Goal: Task Accomplishment & Management: Manage account settings

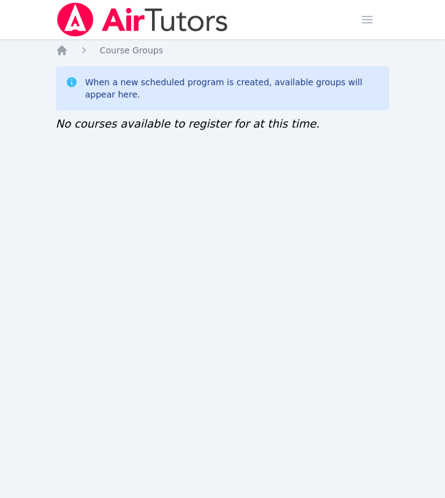
click at [134, 20] on img at bounding box center [143, 19] width 174 height 34
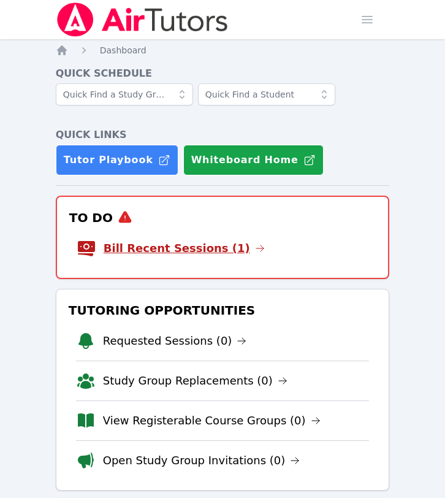
click at [154, 250] on link "Bill Recent Sessions (1)" at bounding box center [184, 248] width 161 height 17
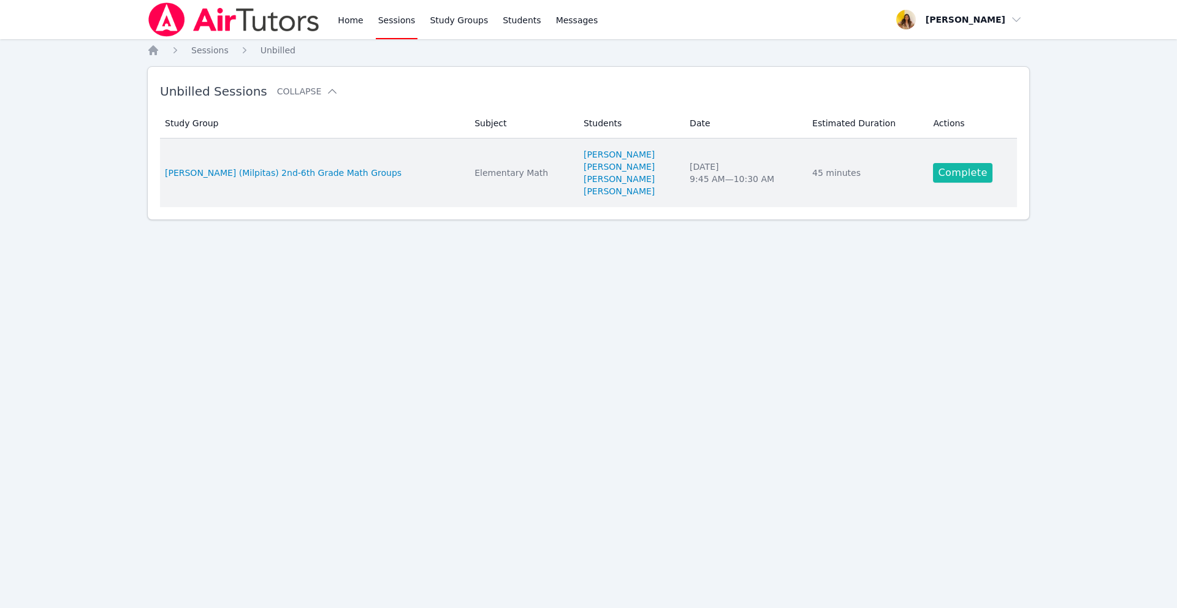
click at [444, 175] on link "Complete" at bounding box center [962, 173] width 59 height 20
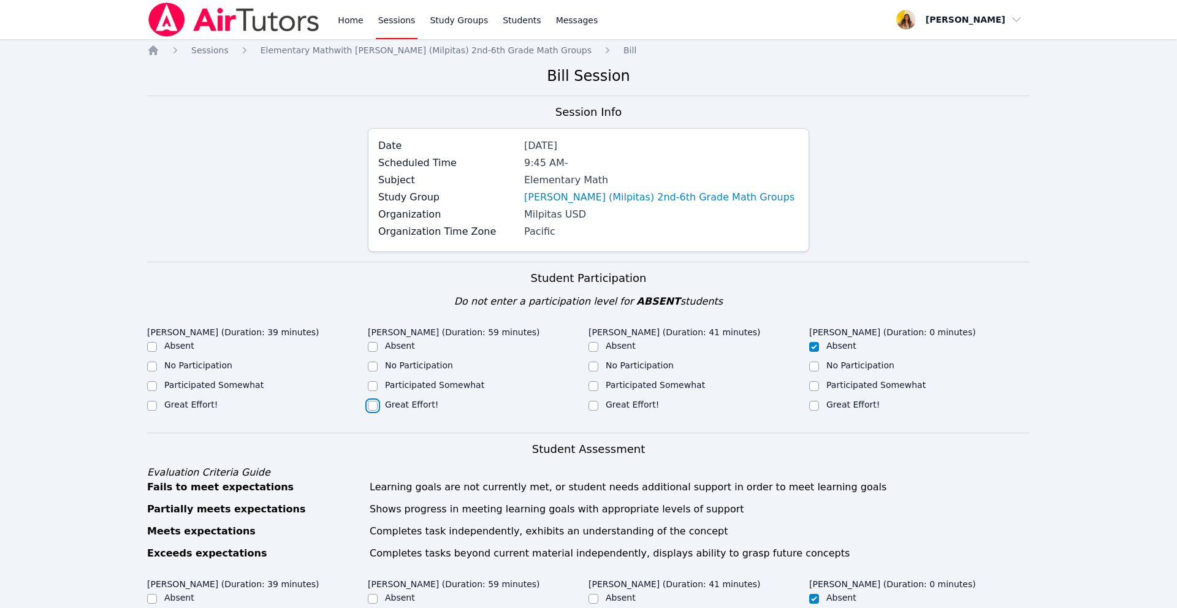
click at [376, 408] on input "Great Effort!" at bounding box center [373, 406] width 10 height 10
checkbox input "true"
click at [196, 410] on div "Great Effort!" at bounding box center [190, 405] width 53 height 12
click at [202, 400] on label "Great Effort!" at bounding box center [190, 405] width 53 height 10
click at [157, 401] on input "Great Effort!" at bounding box center [152, 406] width 10 height 10
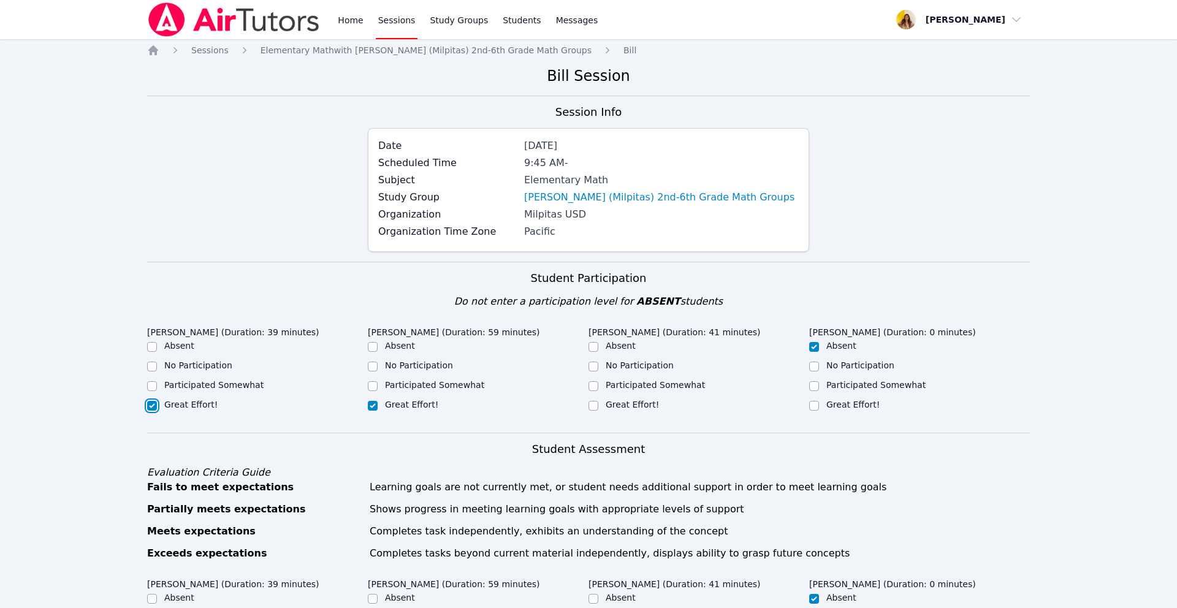
checkbox input "true"
click at [444, 403] on label "Great Effort!" at bounding box center [632, 405] width 53 height 10
click at [444, 403] on input "Great Effort!" at bounding box center [594, 406] width 10 height 10
checkbox input "true"
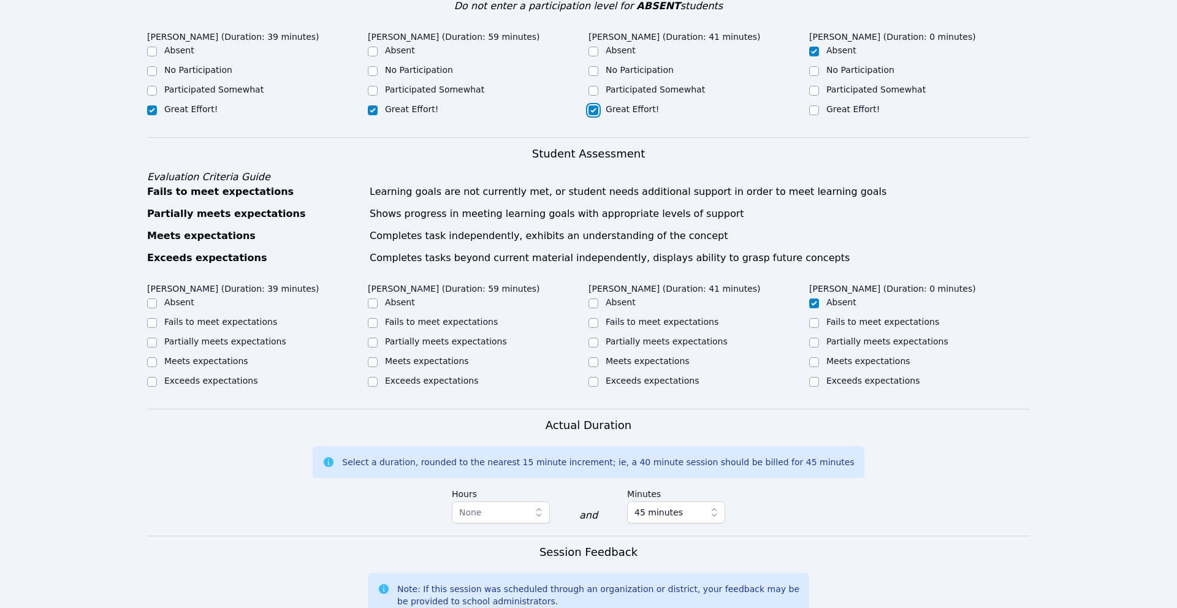
scroll to position [296, 0]
click at [186, 359] on label "Meets expectations" at bounding box center [206, 361] width 84 height 10
click at [157, 359] on input "Meets expectations" at bounding box center [152, 362] width 10 height 10
checkbox input "true"
click at [443, 364] on label "Meets expectations" at bounding box center [427, 361] width 84 height 10
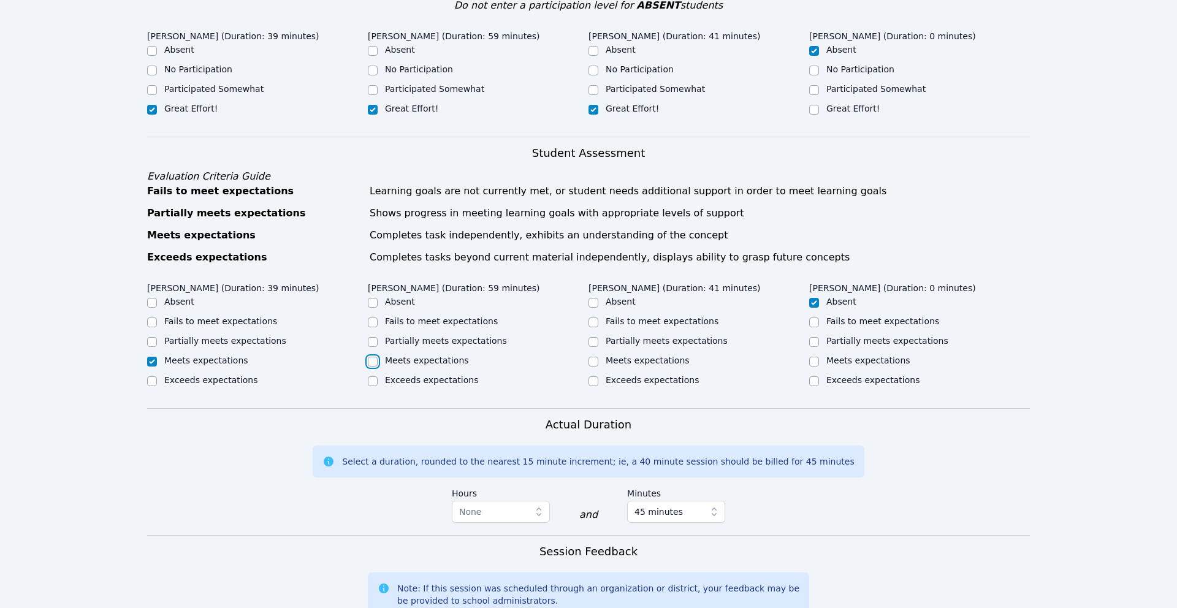
click at [378, 364] on input "Meets expectations" at bounding box center [373, 362] width 10 height 10
checkbox input "true"
click at [444, 362] on label "Meets expectations" at bounding box center [648, 361] width 84 height 10
click at [444, 362] on input "Meets expectations" at bounding box center [594, 362] width 10 height 10
checkbox input "true"
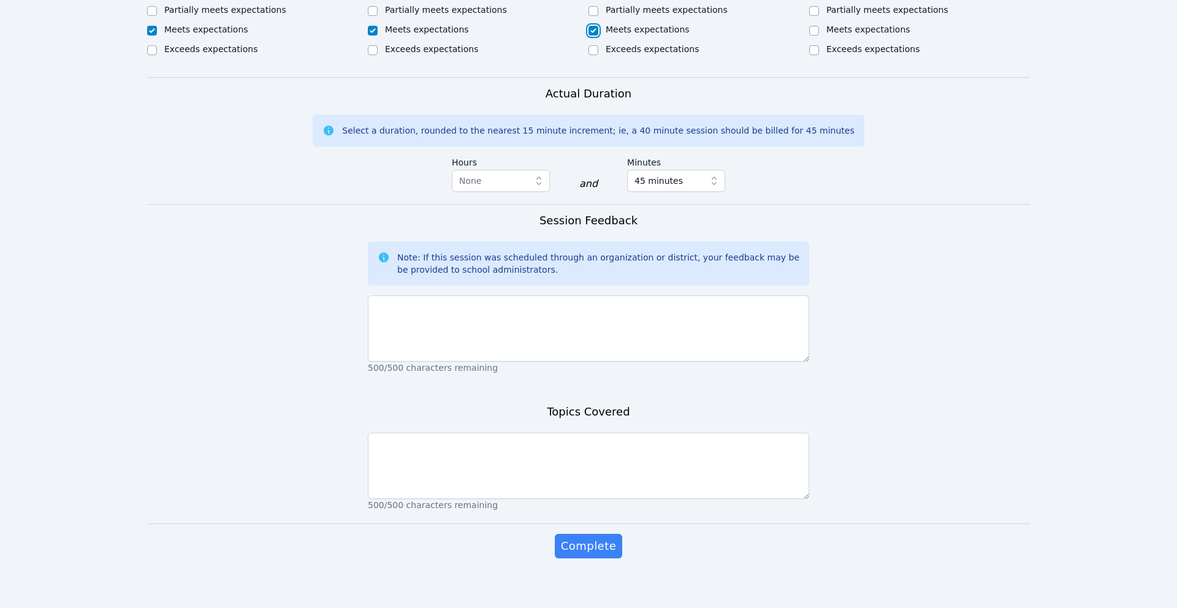
scroll to position [630, 0]
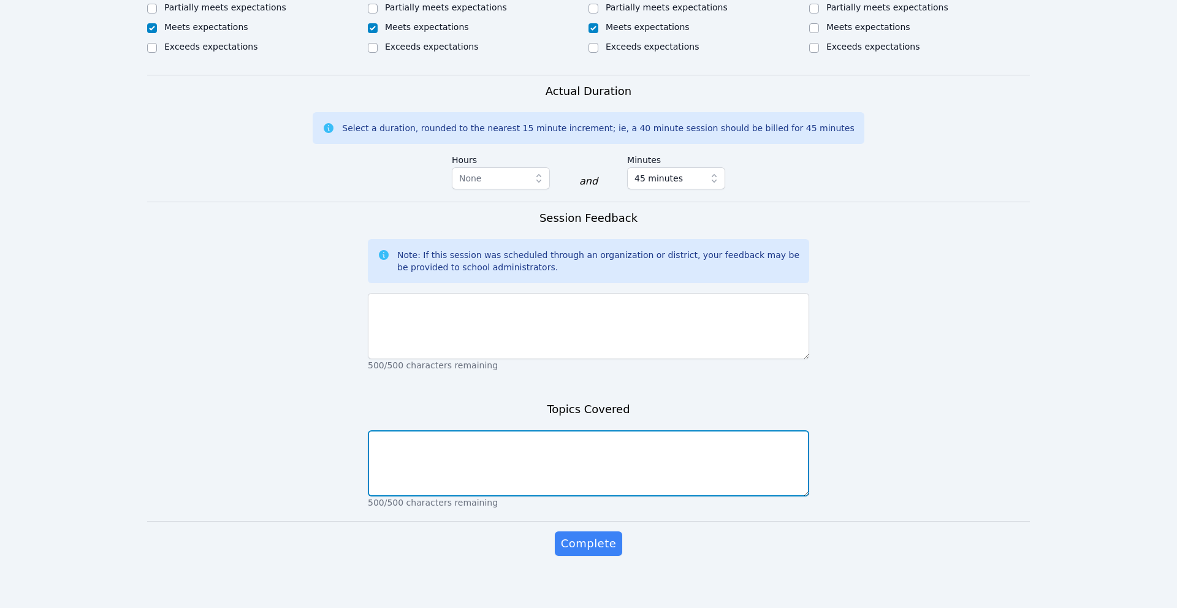
click at [444, 469] on textarea at bounding box center [588, 463] width 441 height 66
type textarea "Mental Math"
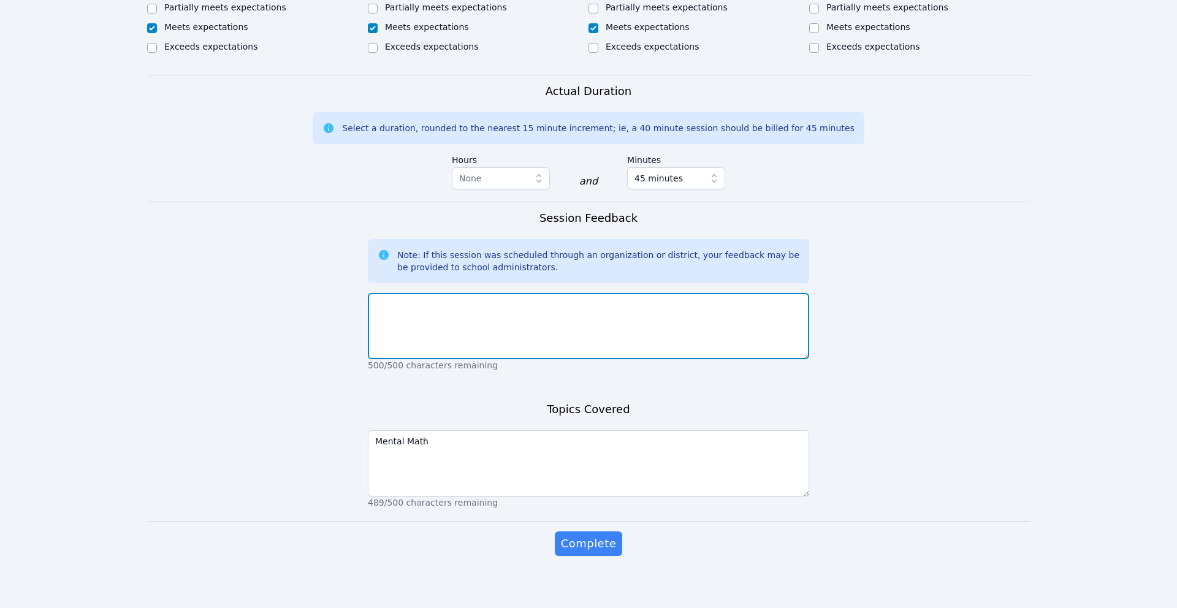
click at [444, 330] on textarea at bounding box center [588, 326] width 441 height 66
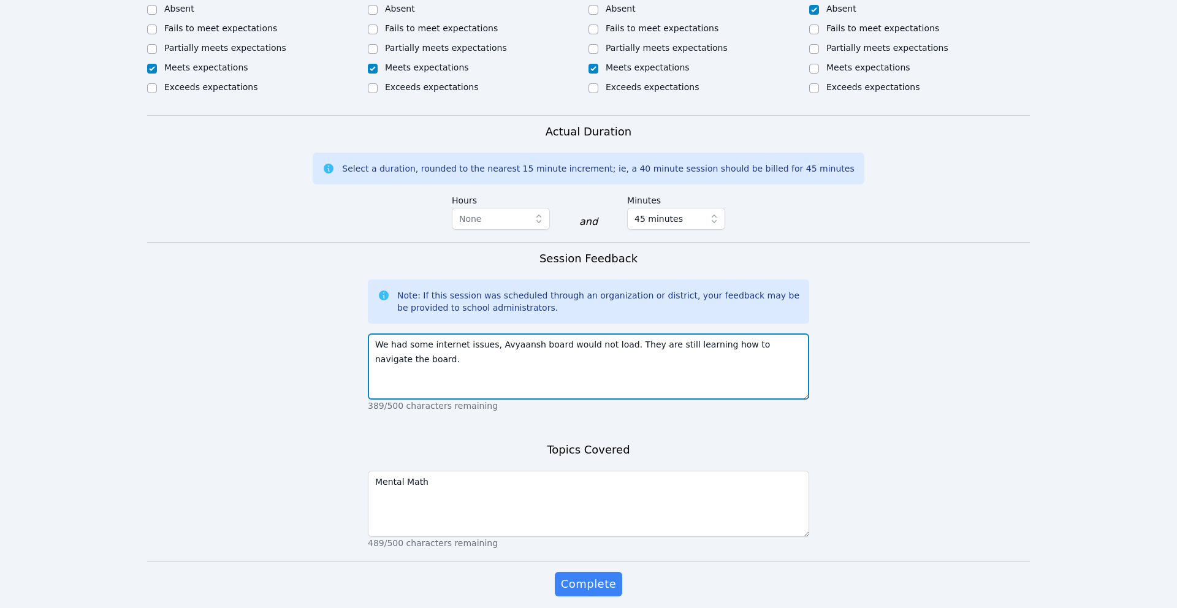
scroll to position [636, 0]
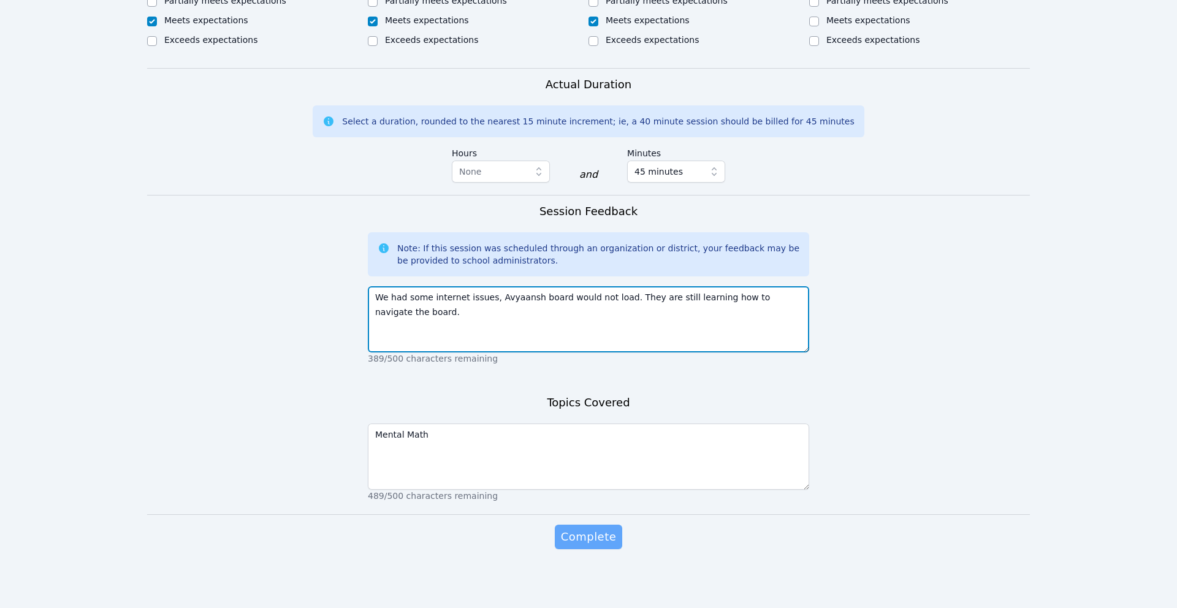
type textarea "We had some internet issues, Avyaansh board would not load. They are still lear…"
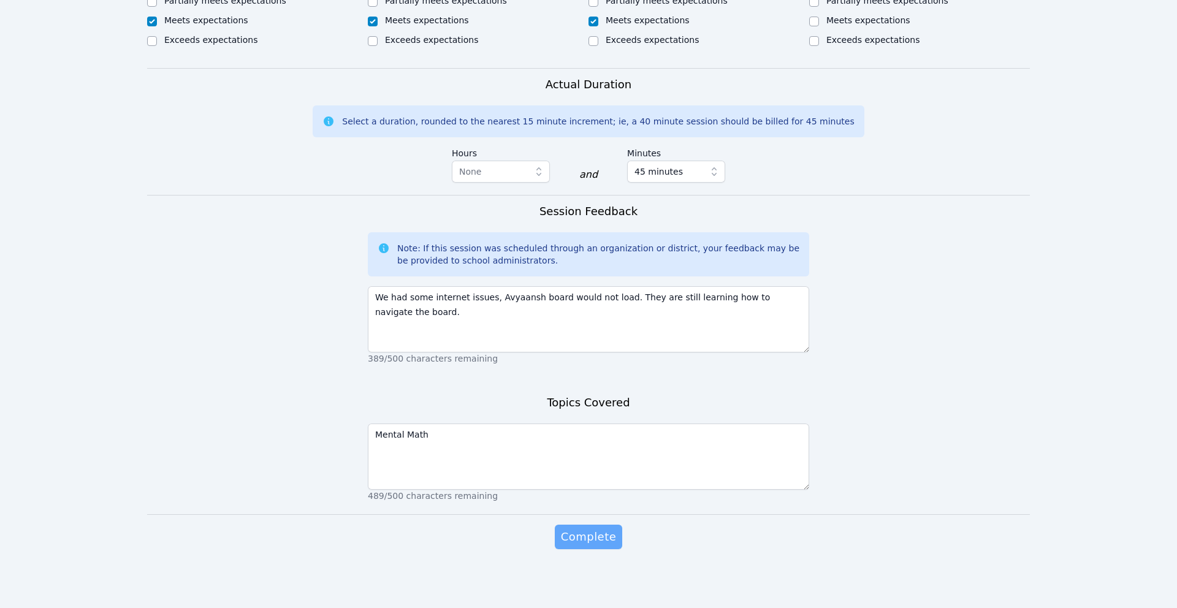
click at [444, 497] on span "Complete" at bounding box center [588, 536] width 55 height 17
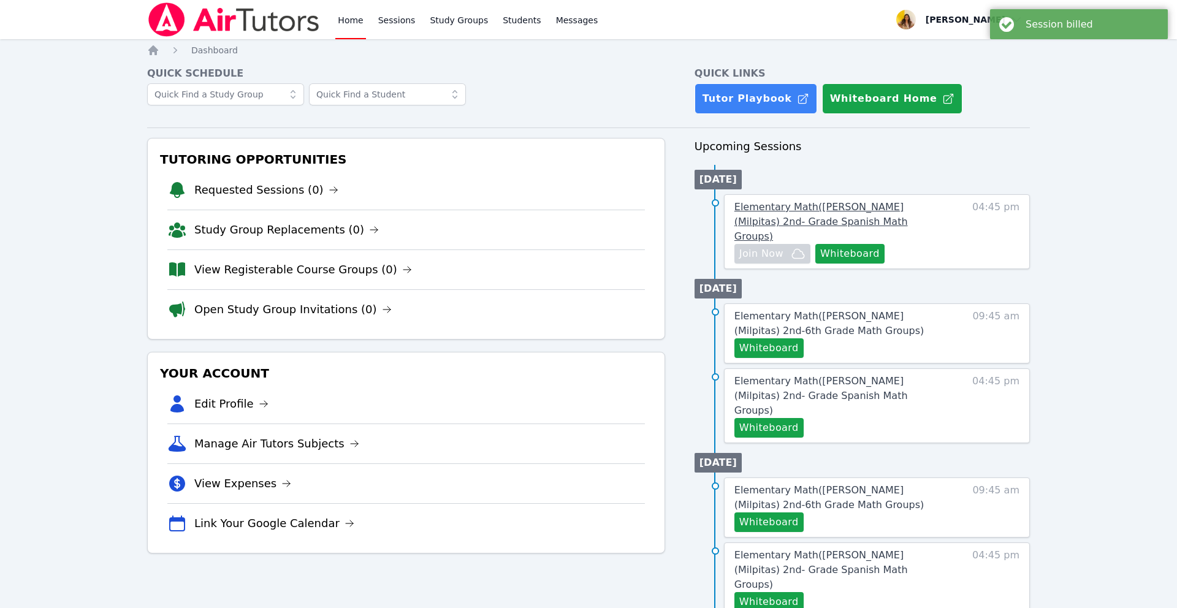
click at [444, 210] on span "Elementary Math ( Randall (Milpitas) 2nd- Grade Spanish Math Groups )" at bounding box center [821, 221] width 174 height 41
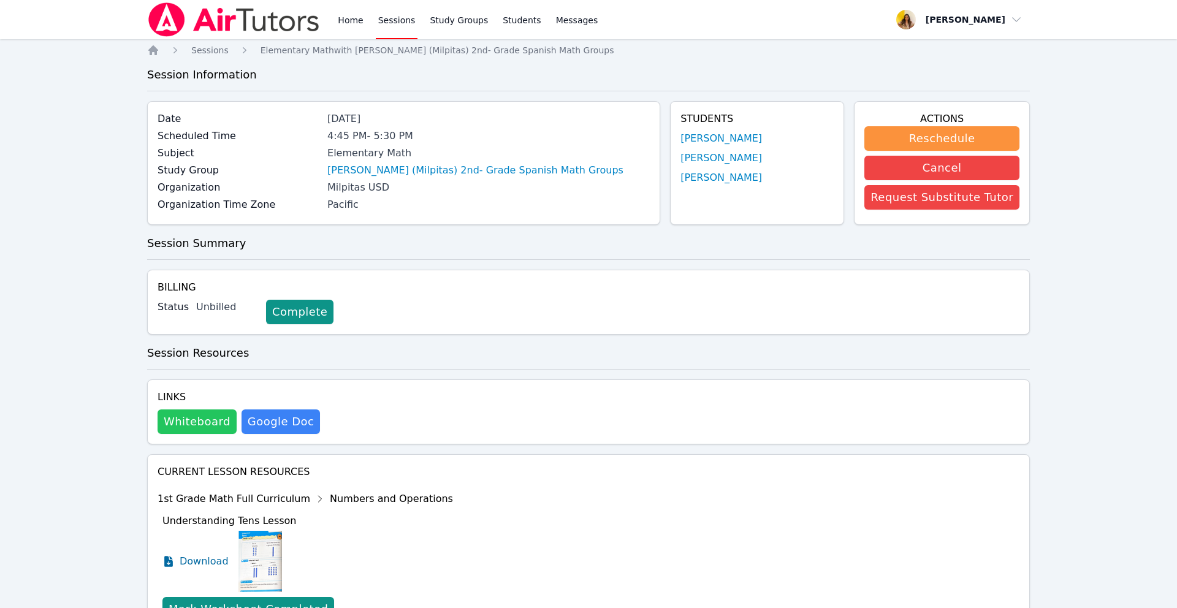
click at [177, 427] on button "Whiteboard" at bounding box center [197, 422] width 79 height 25
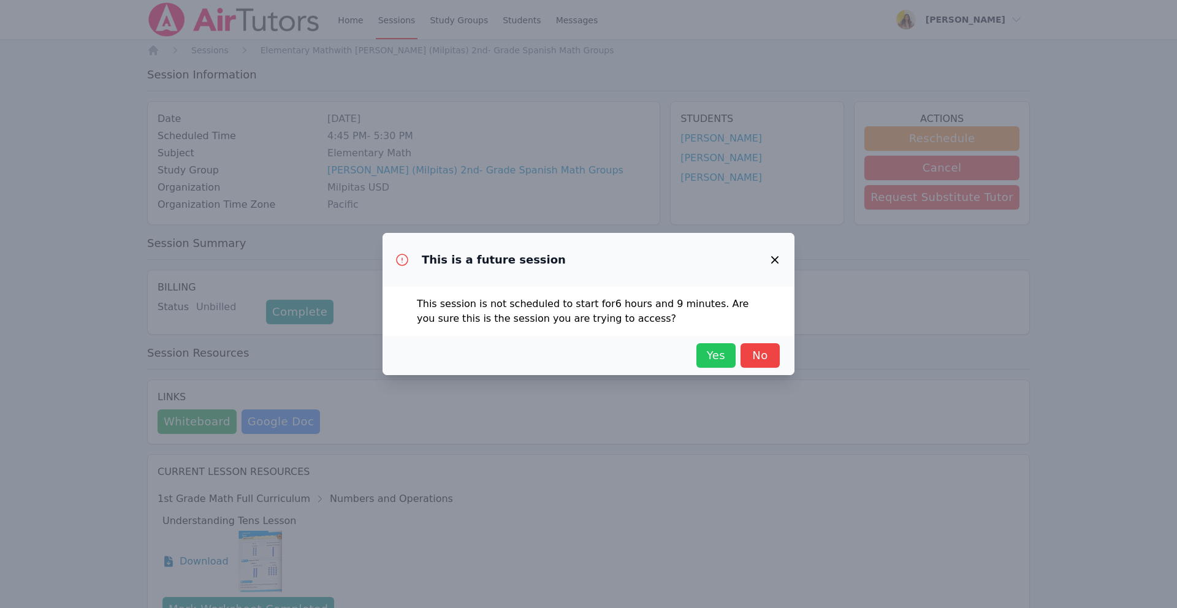
click at [444, 354] on span "Yes" at bounding box center [716, 355] width 27 height 17
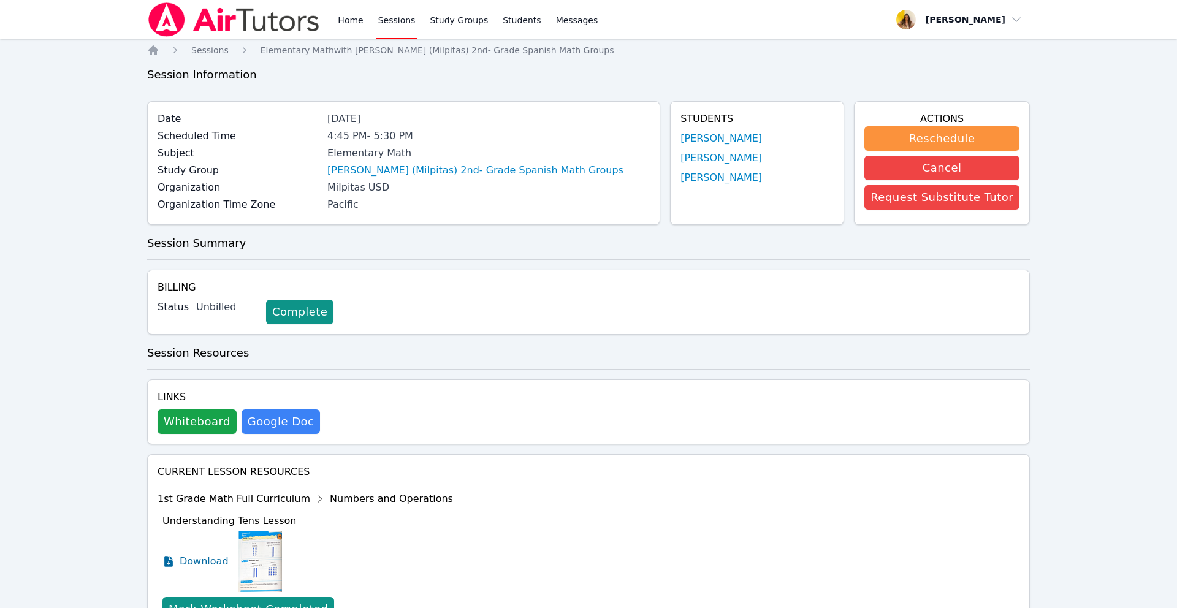
click at [240, 25] on img at bounding box center [234, 19] width 174 height 34
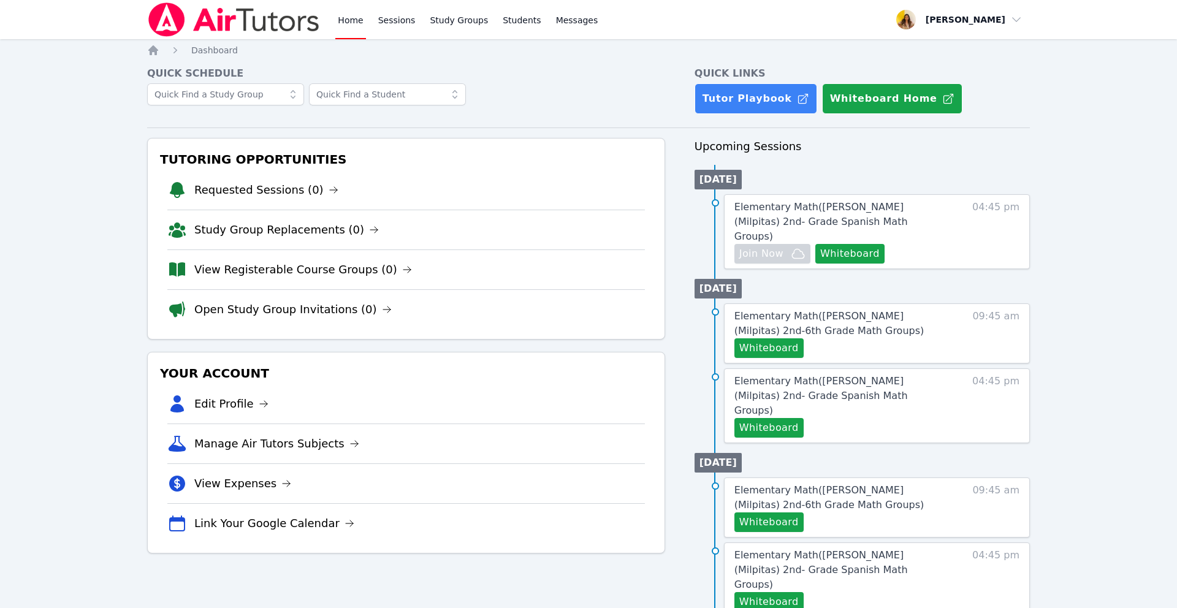
click at [240, 25] on img at bounding box center [234, 19] width 174 height 34
click at [303, 272] on link "View Registerable Course Groups (0)" at bounding box center [303, 269] width 218 height 17
